Goal: Task Accomplishment & Management: Manage account settings

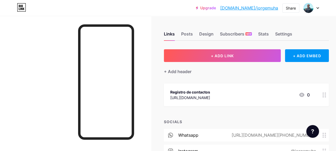
click at [203, 90] on div "Registro de contactos" at bounding box center [190, 92] width 40 height 6
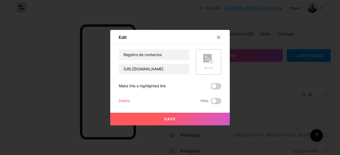
click at [209, 63] on rect at bounding box center [211, 62] width 4 height 3
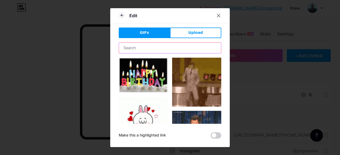
click at [137, 44] on input "text" at bounding box center [170, 48] width 102 height 11
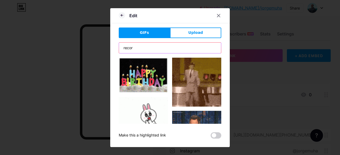
type input "record"
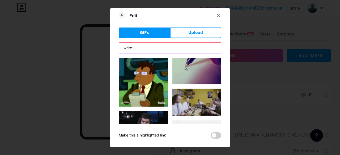
type input "wrire"
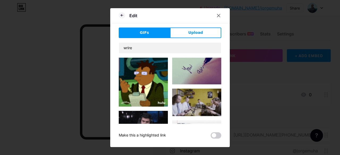
click at [139, 96] on img at bounding box center [143, 82] width 49 height 49
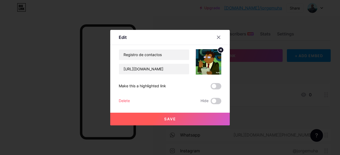
click at [171, 121] on button "Save" at bounding box center [169, 119] width 119 height 13
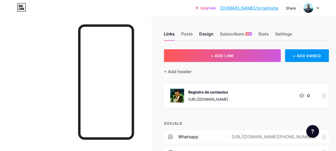
click at [211, 35] on div "Design" at bounding box center [206, 36] width 14 height 10
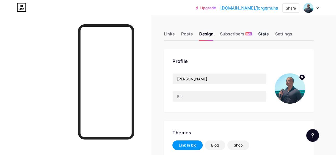
click at [269, 34] on div "Stats" at bounding box center [263, 36] width 11 height 10
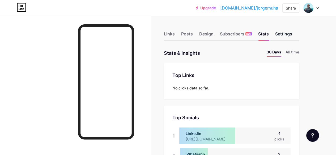
click at [283, 37] on div "Settings" at bounding box center [283, 36] width 17 height 10
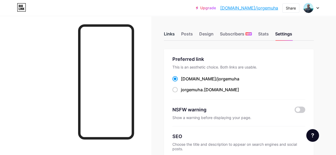
click at [168, 35] on div "Links" at bounding box center [169, 36] width 11 height 10
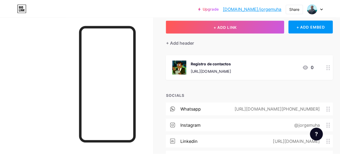
scroll to position [53, 0]
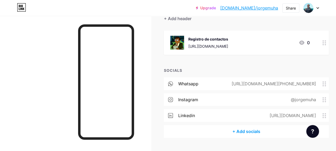
click at [325, 84] on icon at bounding box center [324, 83] width 4 height 5
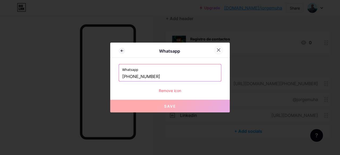
click at [217, 51] on icon at bounding box center [218, 50] width 3 height 3
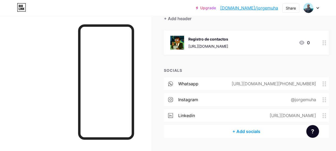
click at [252, 132] on div "+ Add socials" at bounding box center [246, 131] width 165 height 13
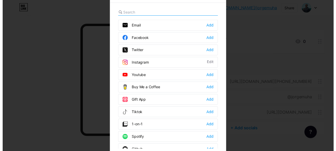
scroll to position [0, 0]
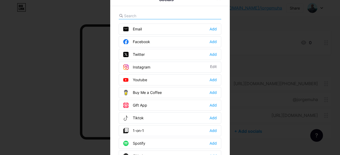
click at [264, 32] on div at bounding box center [170, 77] width 340 height 155
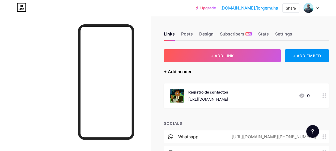
click at [185, 73] on div "+ Add header" at bounding box center [178, 71] width 28 height 6
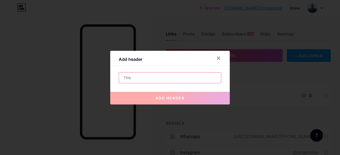
click at [177, 77] on input "text" at bounding box center [170, 78] width 102 height 11
type input "E"
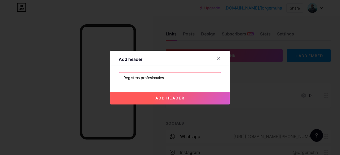
type input "Registros profesionales"
click at [162, 101] on button "add header" at bounding box center [169, 98] width 119 height 13
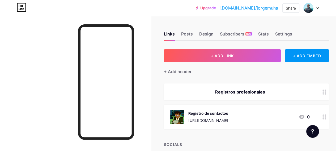
click at [250, 92] on div "Registros profesionales" at bounding box center [239, 92] width 139 height 6
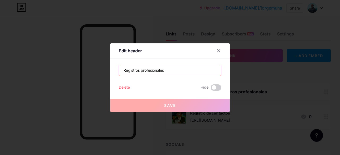
click at [146, 72] on input "Registros profesionales" at bounding box center [170, 70] width 102 height 11
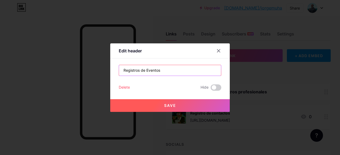
click at [127, 71] on input "Registros de Eventos" at bounding box center [170, 70] width 102 height 11
type input "Contacto por Eventos"
click at [172, 105] on span "Save" at bounding box center [170, 105] width 12 height 5
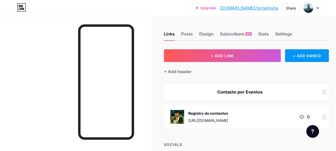
click at [222, 113] on div "Registro de contactos" at bounding box center [208, 114] width 40 height 6
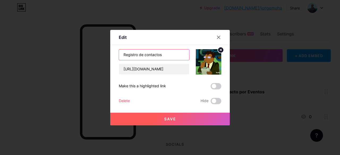
click at [169, 53] on input "Registro de contactos" at bounding box center [154, 55] width 70 height 11
type input "Registro de contacto"
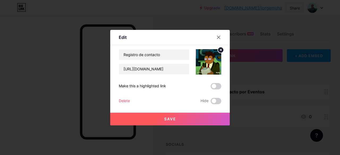
click at [169, 120] on span "Save" at bounding box center [170, 119] width 12 height 5
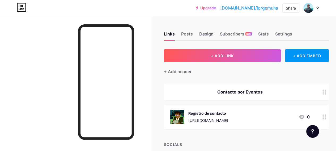
click at [218, 121] on div "[URL][DOMAIN_NAME]" at bounding box center [208, 121] width 40 height 6
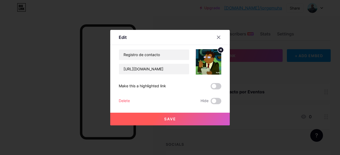
click at [303, 116] on div at bounding box center [170, 77] width 340 height 155
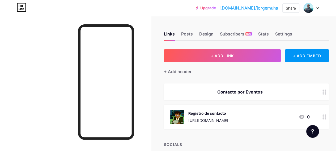
click at [303, 116] on icon at bounding box center [301, 117] width 5 height 4
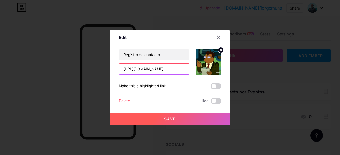
click at [178, 70] on input "[URL][DOMAIN_NAME]" at bounding box center [154, 69] width 70 height 11
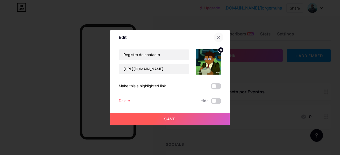
click at [217, 37] on icon at bounding box center [218, 37] width 4 height 4
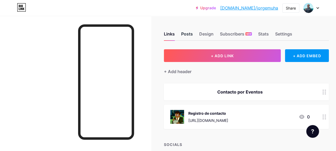
click at [187, 33] on div "Posts" at bounding box center [187, 36] width 12 height 10
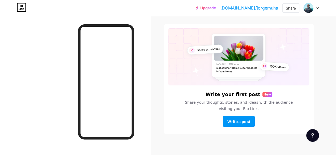
scroll to position [27, 0]
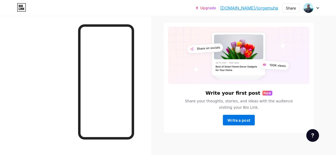
click at [239, 118] on span "Write a post" at bounding box center [238, 120] width 23 height 5
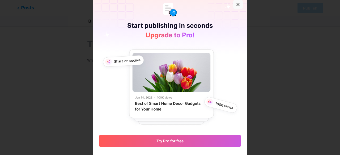
click at [237, 5] on icon at bounding box center [238, 4] width 4 height 4
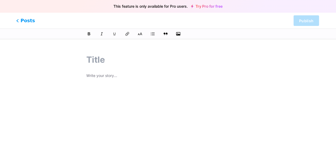
click at [23, 20] on span "Posts" at bounding box center [25, 20] width 19 height 7
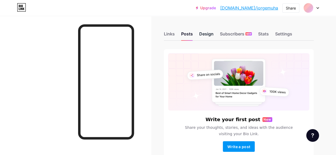
click at [204, 36] on div "Design" at bounding box center [206, 36] width 14 height 10
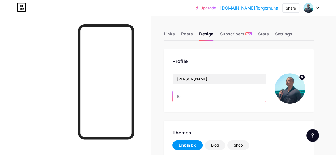
click at [201, 95] on input "text" at bounding box center [218, 96] width 93 height 11
click at [181, 97] on input "text" at bounding box center [218, 96] width 93 height 11
paste input "Discordante del statu quo"
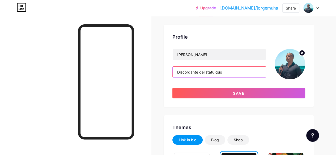
scroll to position [53, 0]
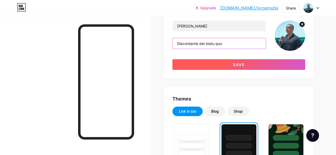
type input "Discordante del statu quo"
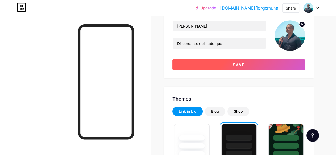
click at [217, 68] on button "Save" at bounding box center [238, 64] width 133 height 11
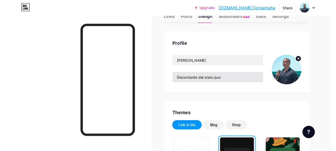
scroll to position [0, 0]
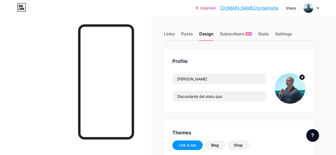
click at [271, 34] on div "Links Posts Design Subscribers NEW Stats Settings" at bounding box center [239, 31] width 150 height 19
click at [168, 34] on div "Links" at bounding box center [169, 36] width 11 height 10
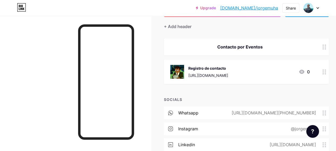
scroll to position [87, 0]
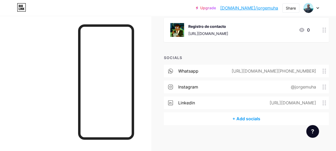
drag, startPoint x: 228, startPoint y: 71, endPoint x: 231, endPoint y: 62, distance: 9.9
click at [231, 62] on div "SOCIALS whatsapp [URL][DOMAIN_NAME][PHONE_NUMBER] instagram @[PERSON_NAME] link…" at bounding box center [246, 90] width 165 height 70
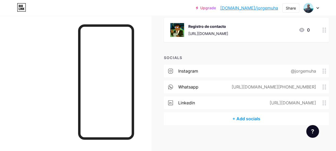
click at [40, 37] on div at bounding box center [75, 91] width 151 height 151
